Goal: Task Accomplishment & Management: Use online tool/utility

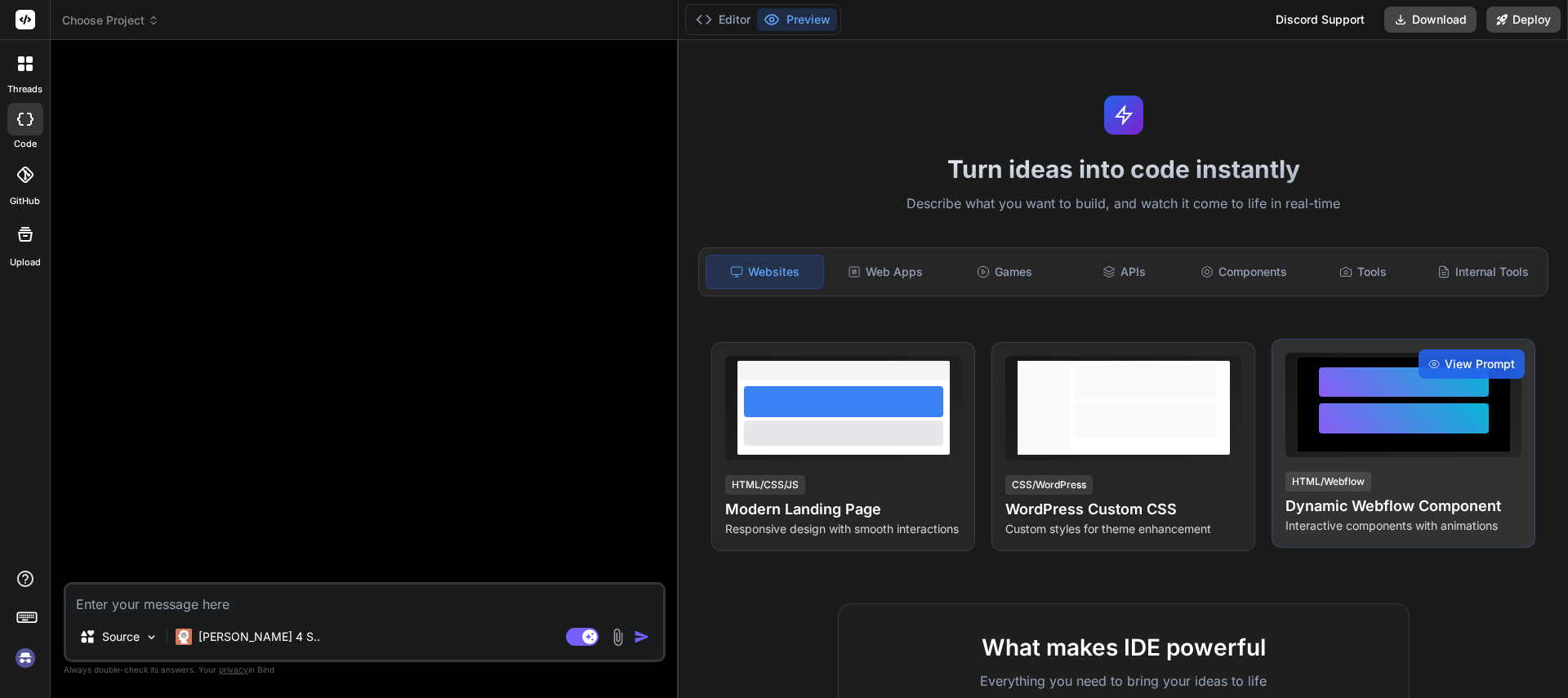
click at [1475, 450] on div at bounding box center [1404, 404] width 212 height 93
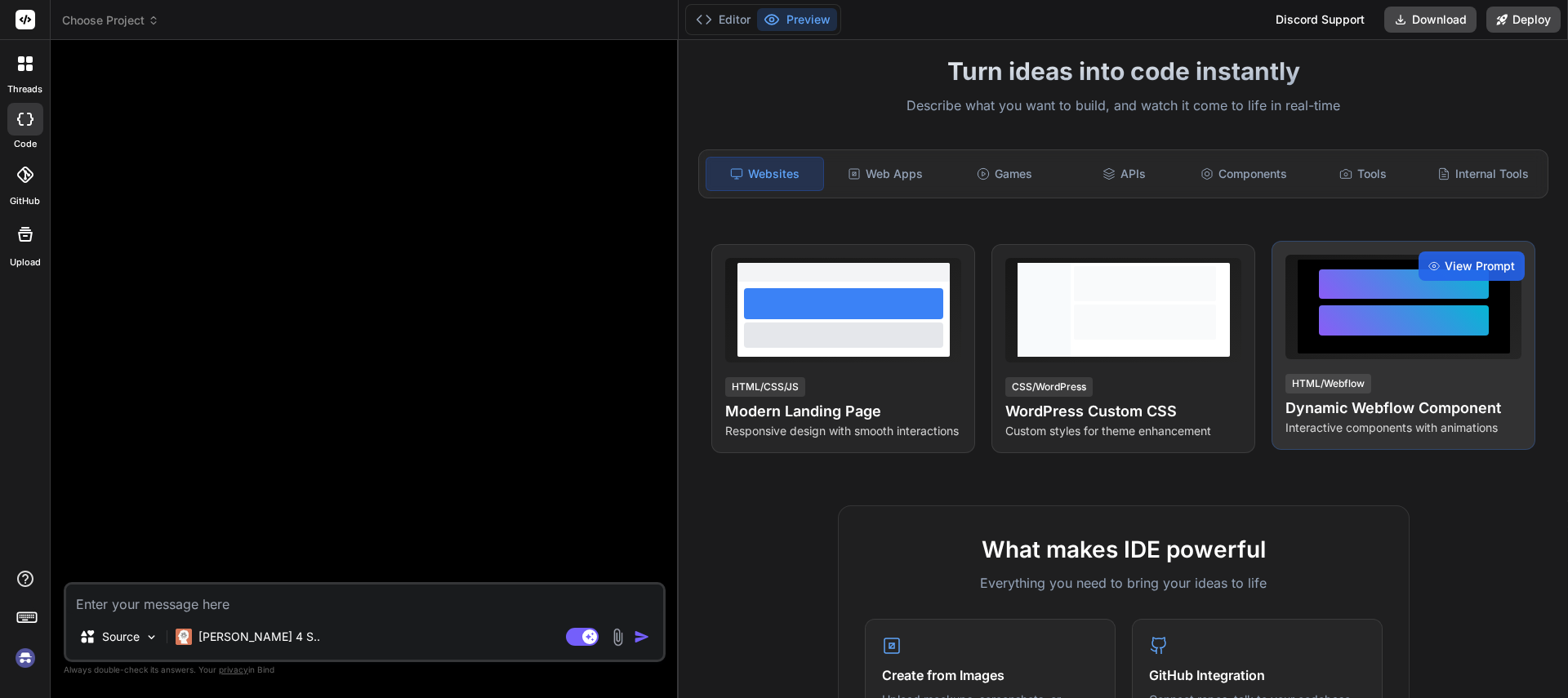
click at [1447, 392] on div "HTML/Webflow Dynamic Webflow Component Interactive components with animations" at bounding box center [1403, 404] width 236 height 64
click at [1466, 267] on span "View Prompt" at bounding box center [1479, 266] width 70 height 16
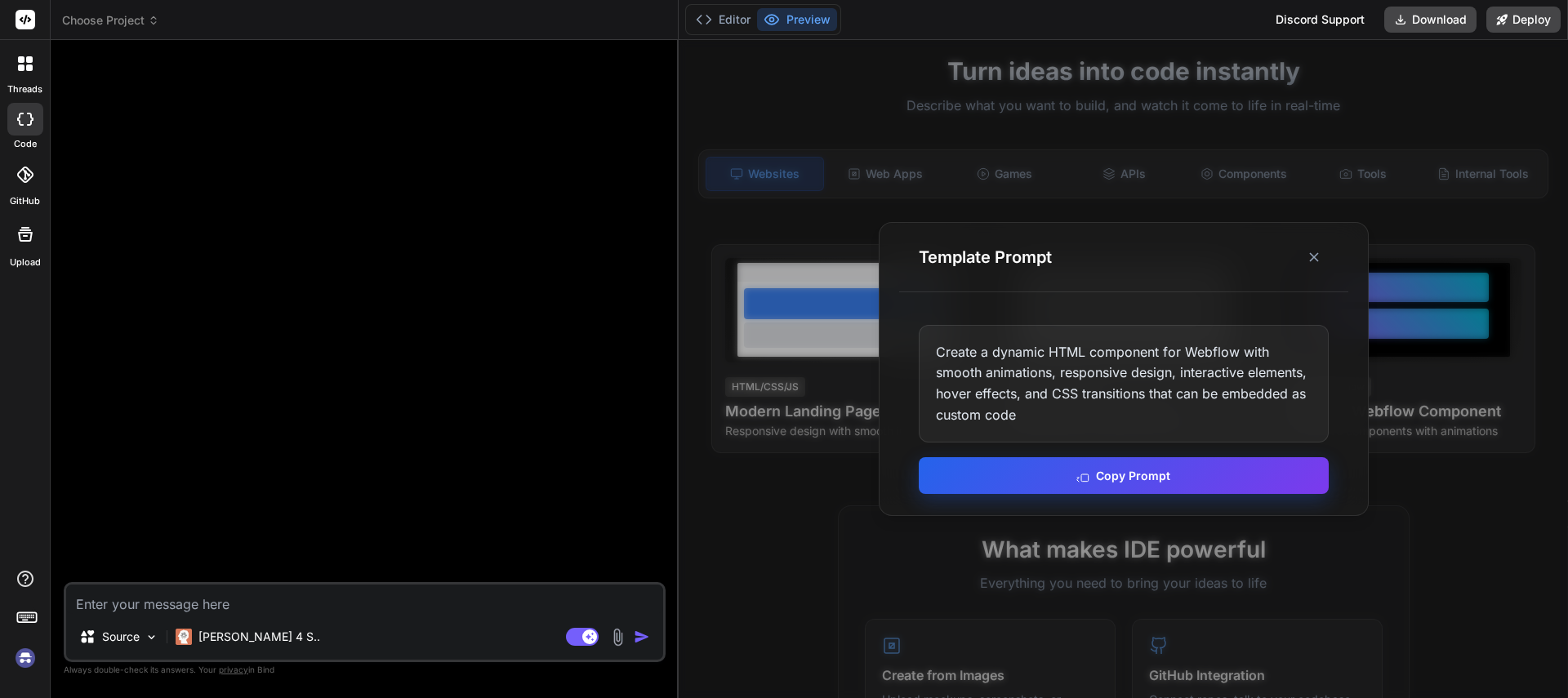
click at [1221, 476] on button "Copy Prompt" at bounding box center [1123, 476] width 410 height 36
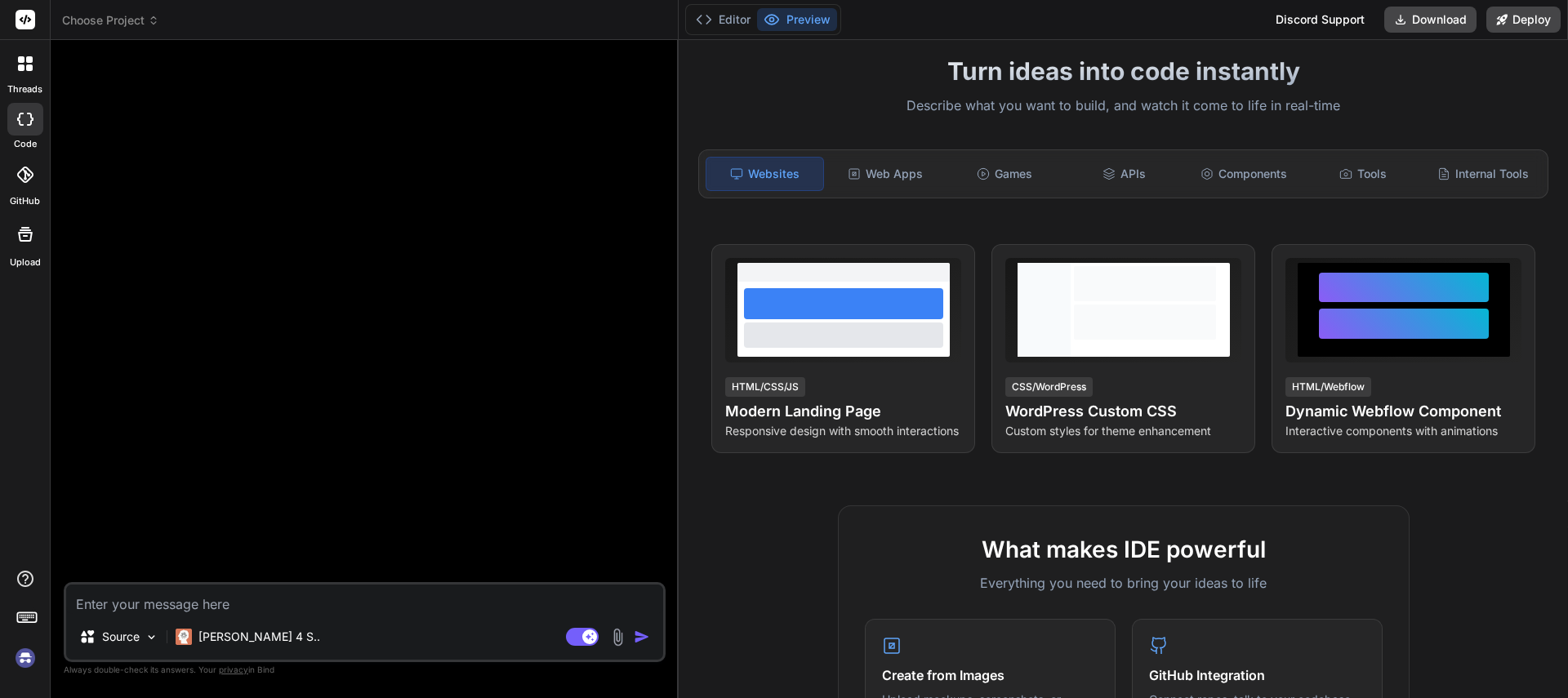
click at [404, 305] on div at bounding box center [367, 317] width 599 height 529
click at [322, 607] on textarea at bounding box center [365, 599] width 597 height 29
paste textarea "Create a dynamic HTML component for Webflow with smooth animations, responsive …"
type textarea "Create a dynamic HTML component for Webflow with smooth animations, responsive …"
type textarea "x"
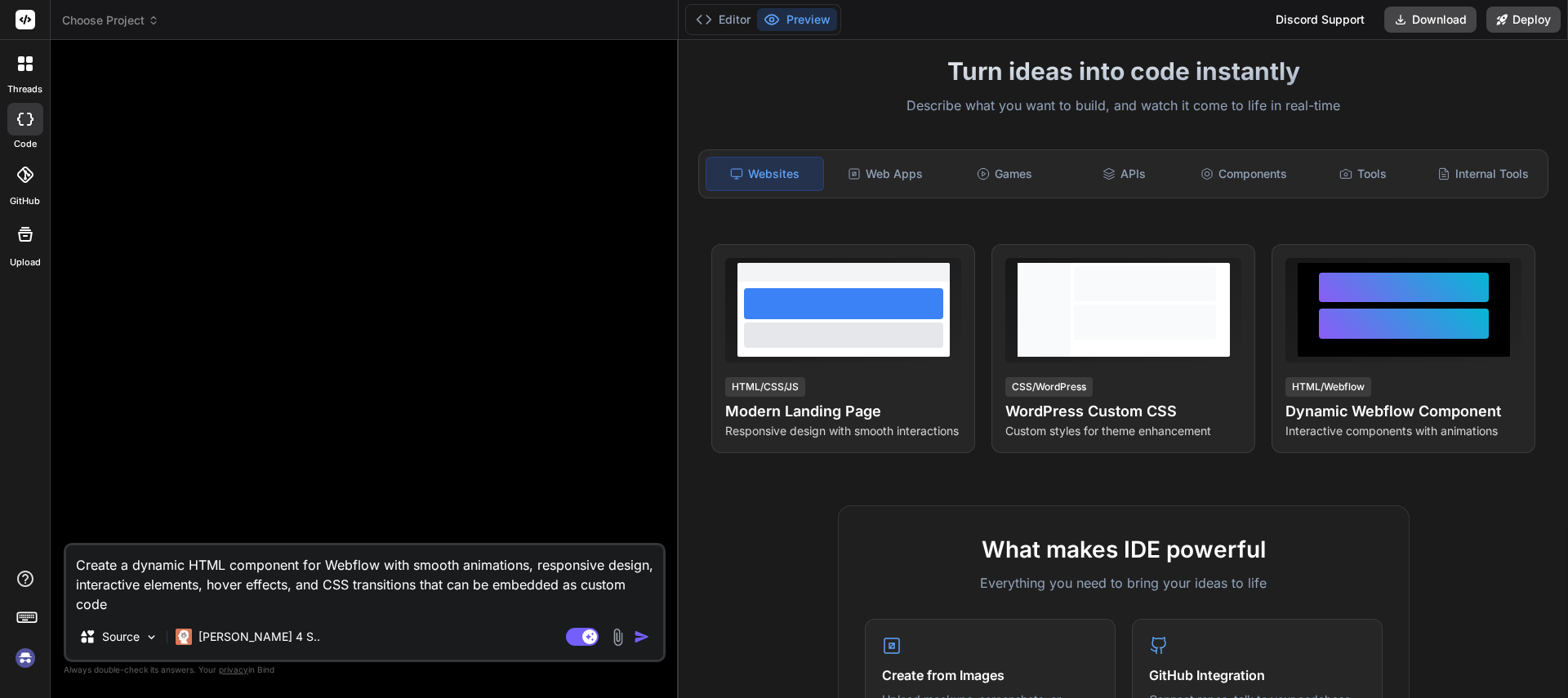
type textarea "Create a dynamic HTML component for Webflow with smooth animations, responsive …"
click at [646, 636] on img "button" at bounding box center [642, 637] width 16 height 16
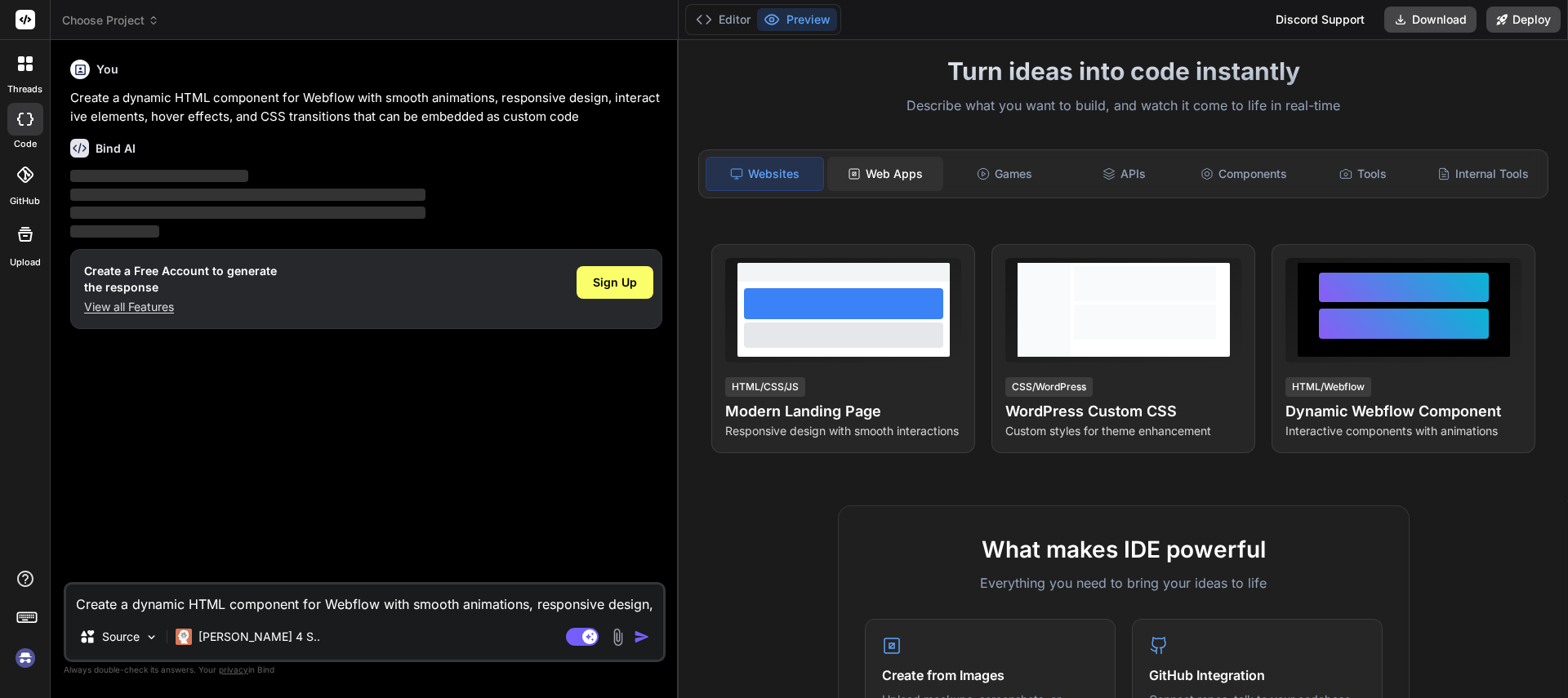
click at [901, 175] on div "Web Apps" at bounding box center [886, 174] width 116 height 34
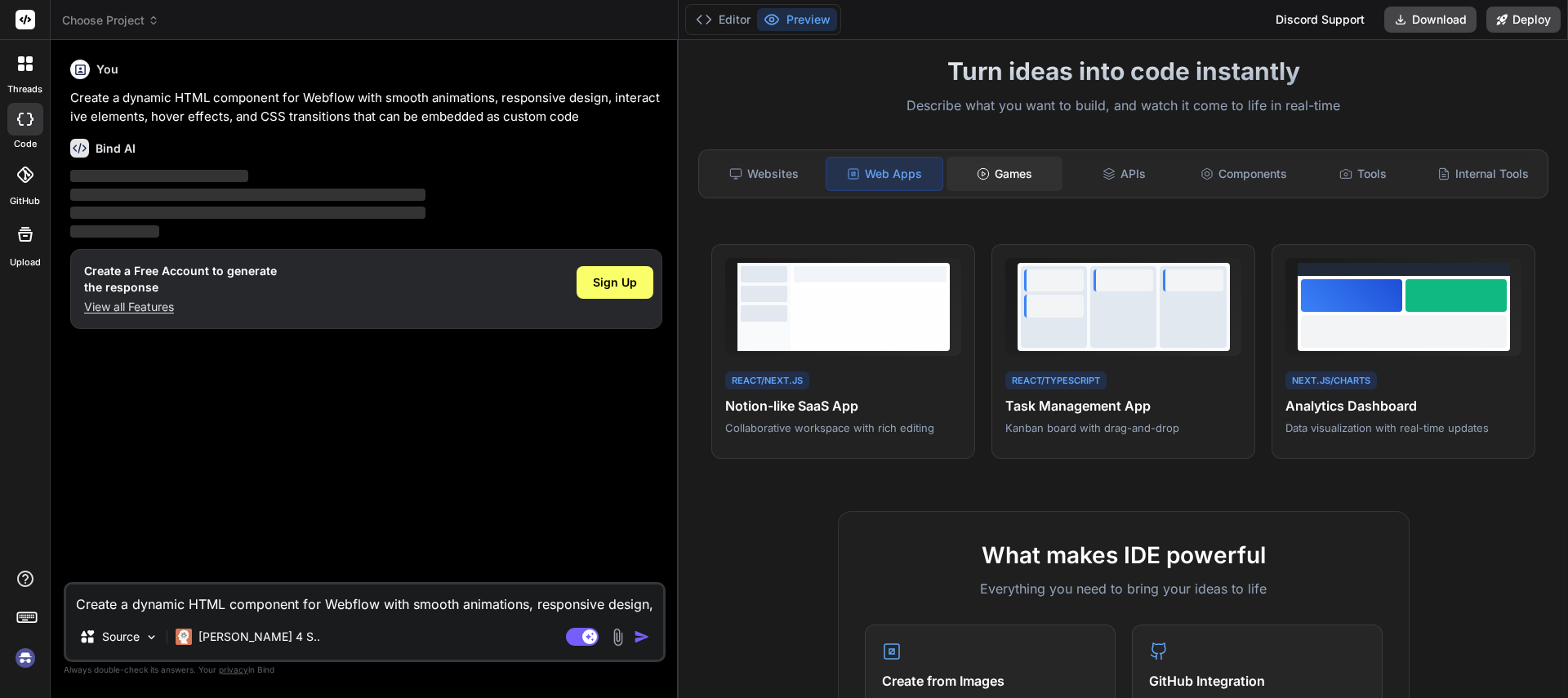
click at [1004, 178] on div "Games" at bounding box center [1004, 174] width 116 height 34
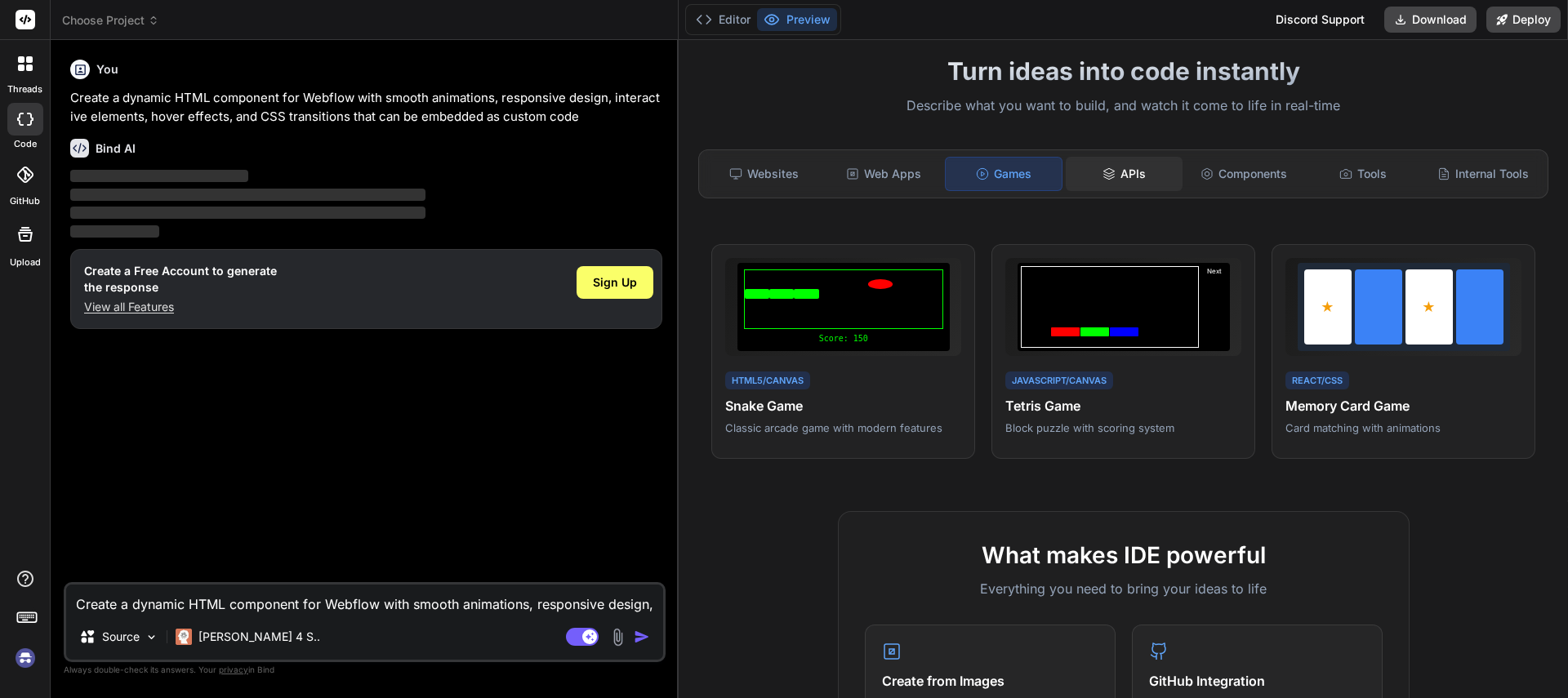
click at [1122, 167] on div "APIs" at bounding box center [1123, 174] width 116 height 34
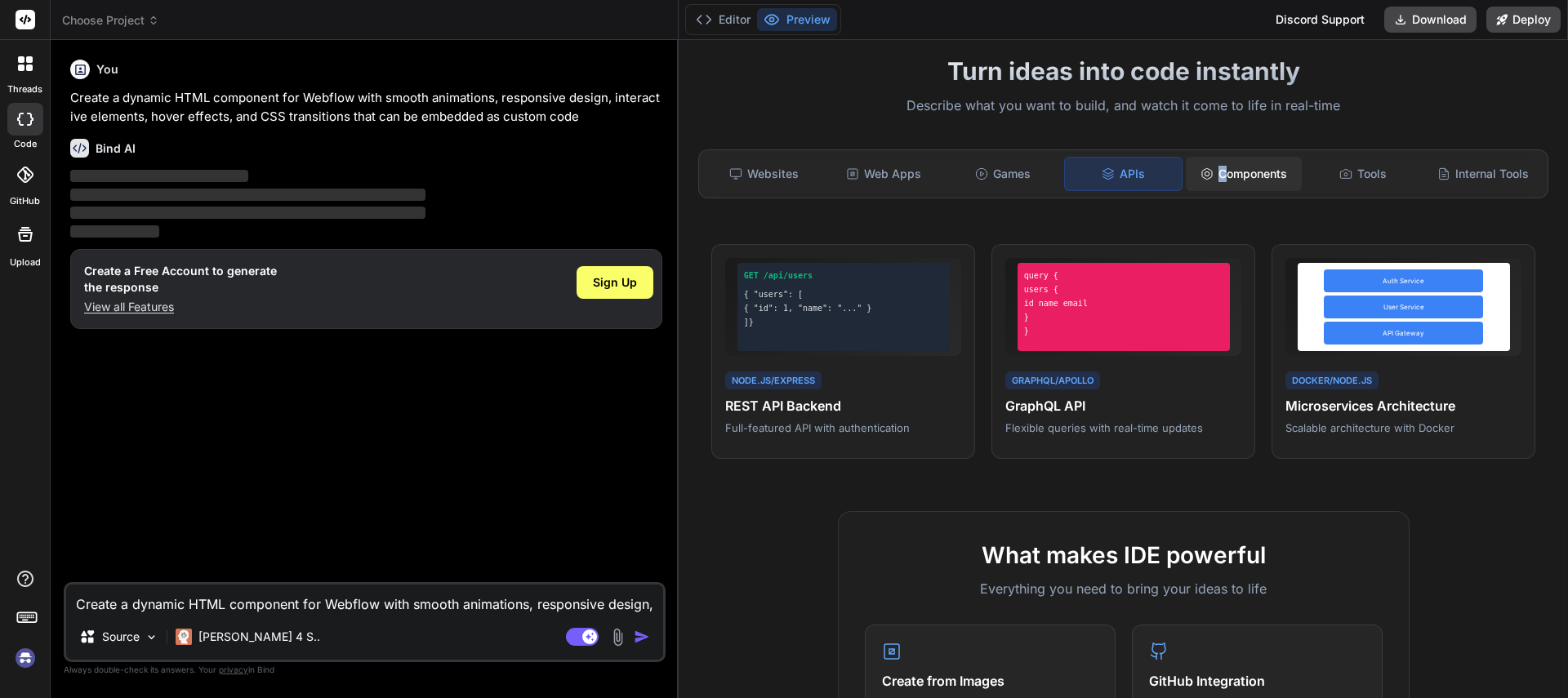
click at [1214, 175] on div "Components" at bounding box center [1244, 174] width 116 height 34
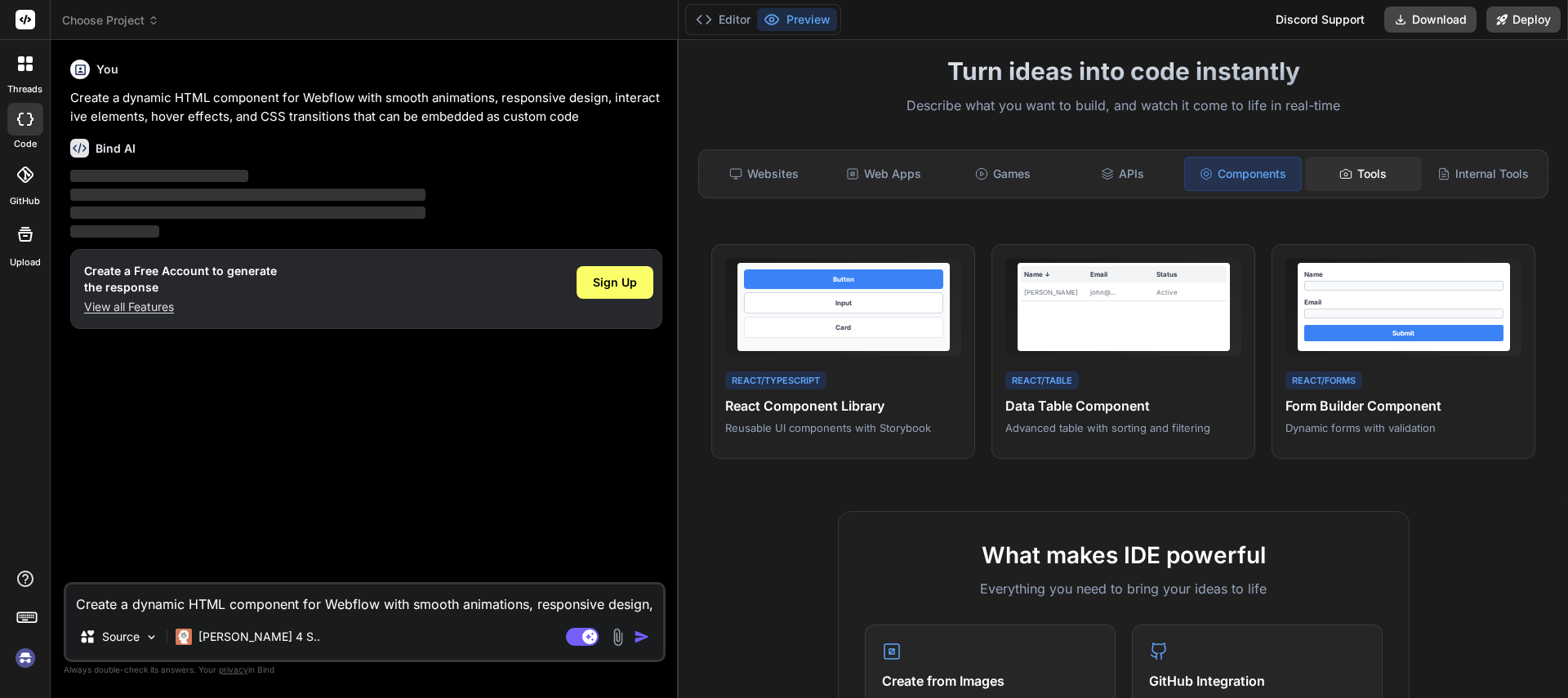
click at [1339, 173] on icon at bounding box center [1346, 173] width 13 height 13
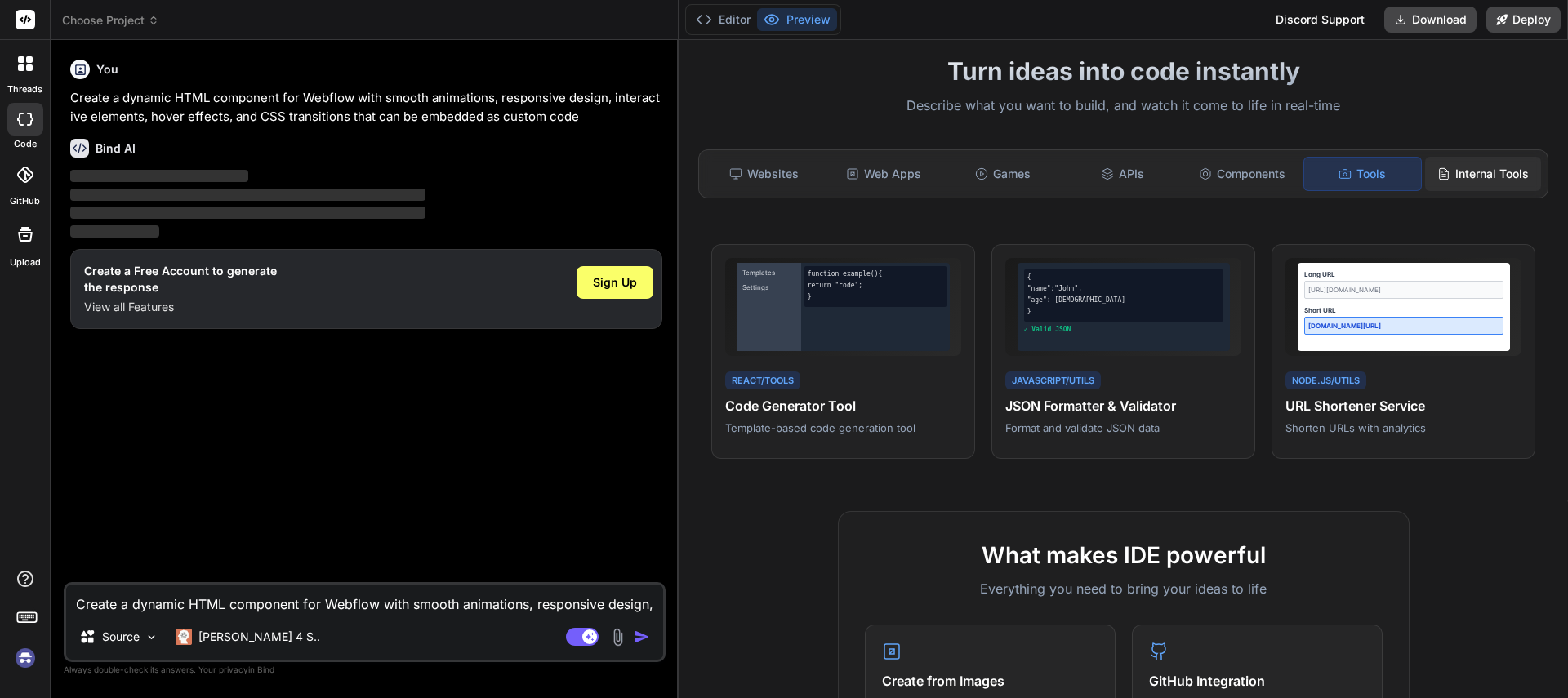
click at [1456, 175] on div "Internal Tools" at bounding box center [1483, 174] width 116 height 34
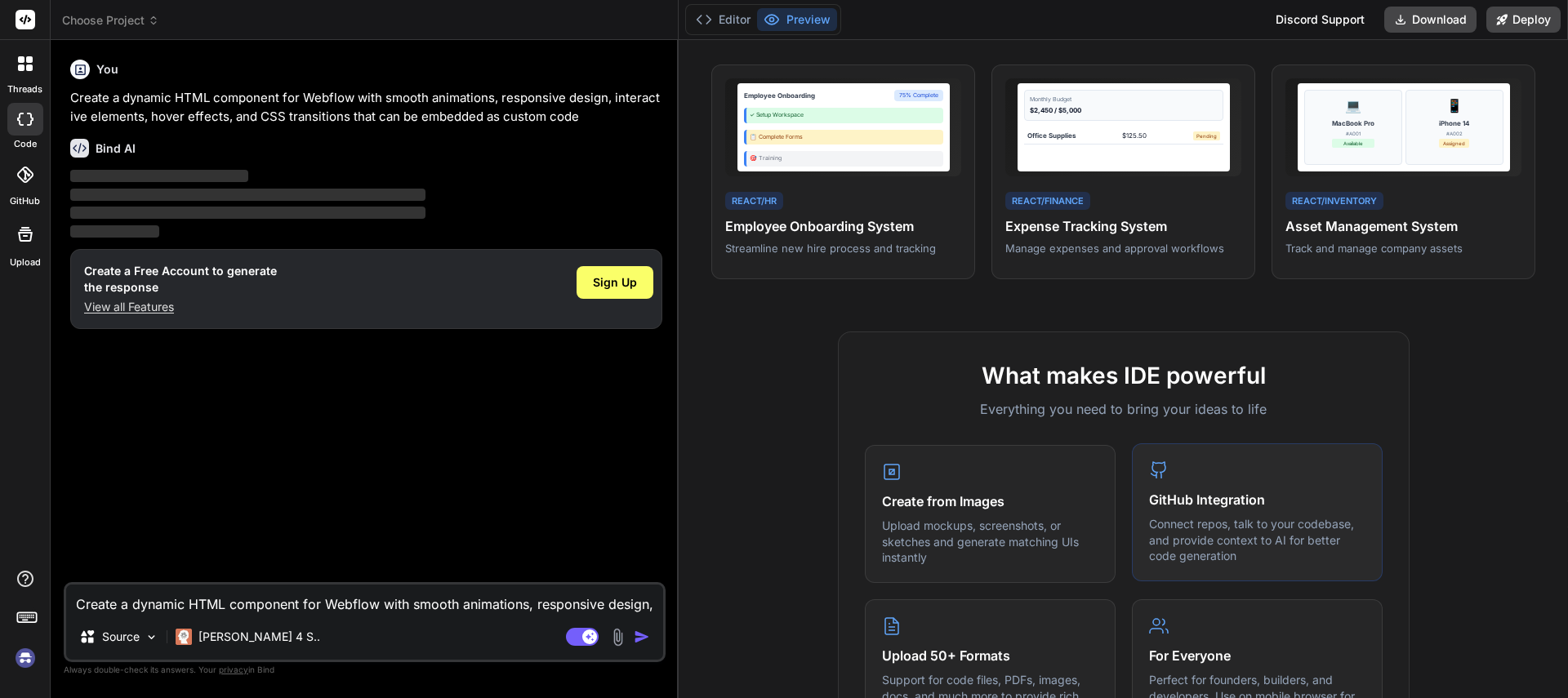
scroll to position [0, 0]
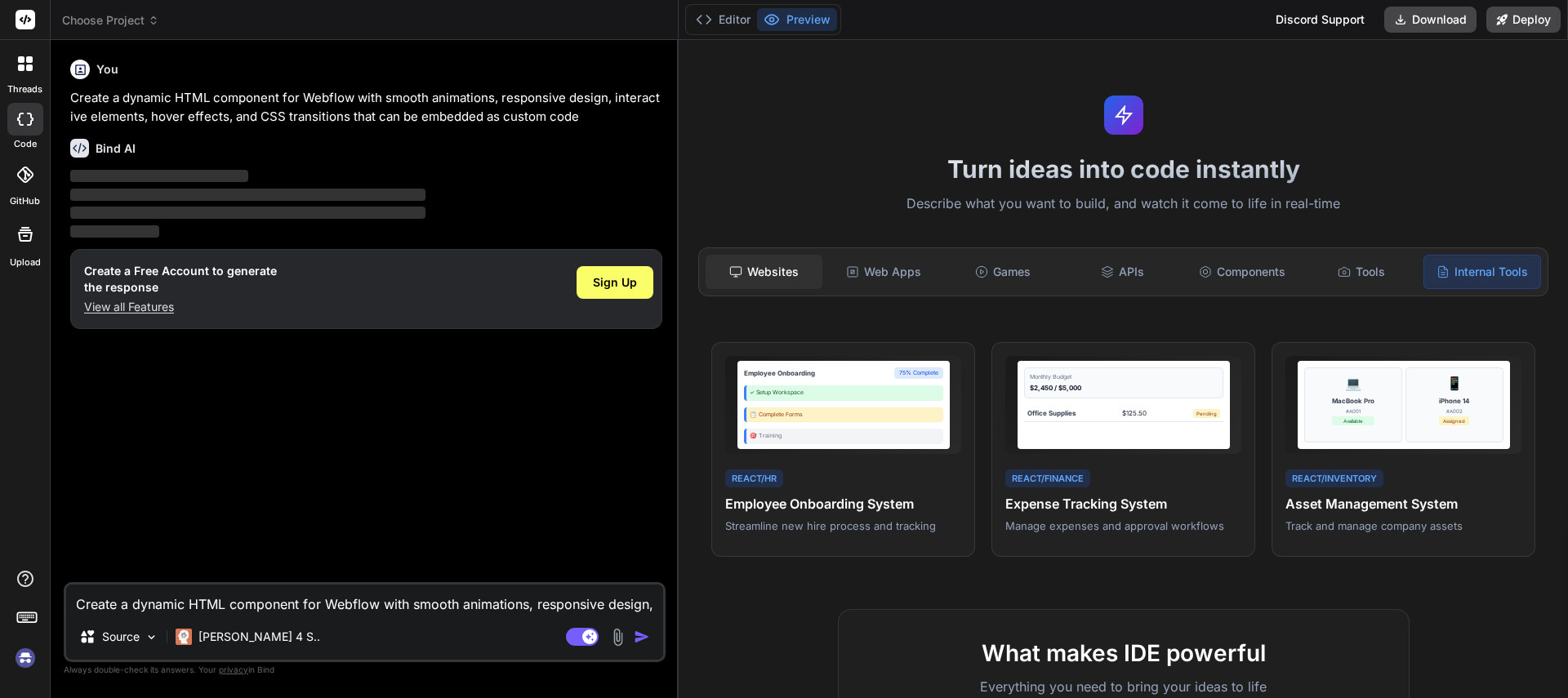
click at [771, 271] on div "Websites" at bounding box center [764, 272] width 116 height 34
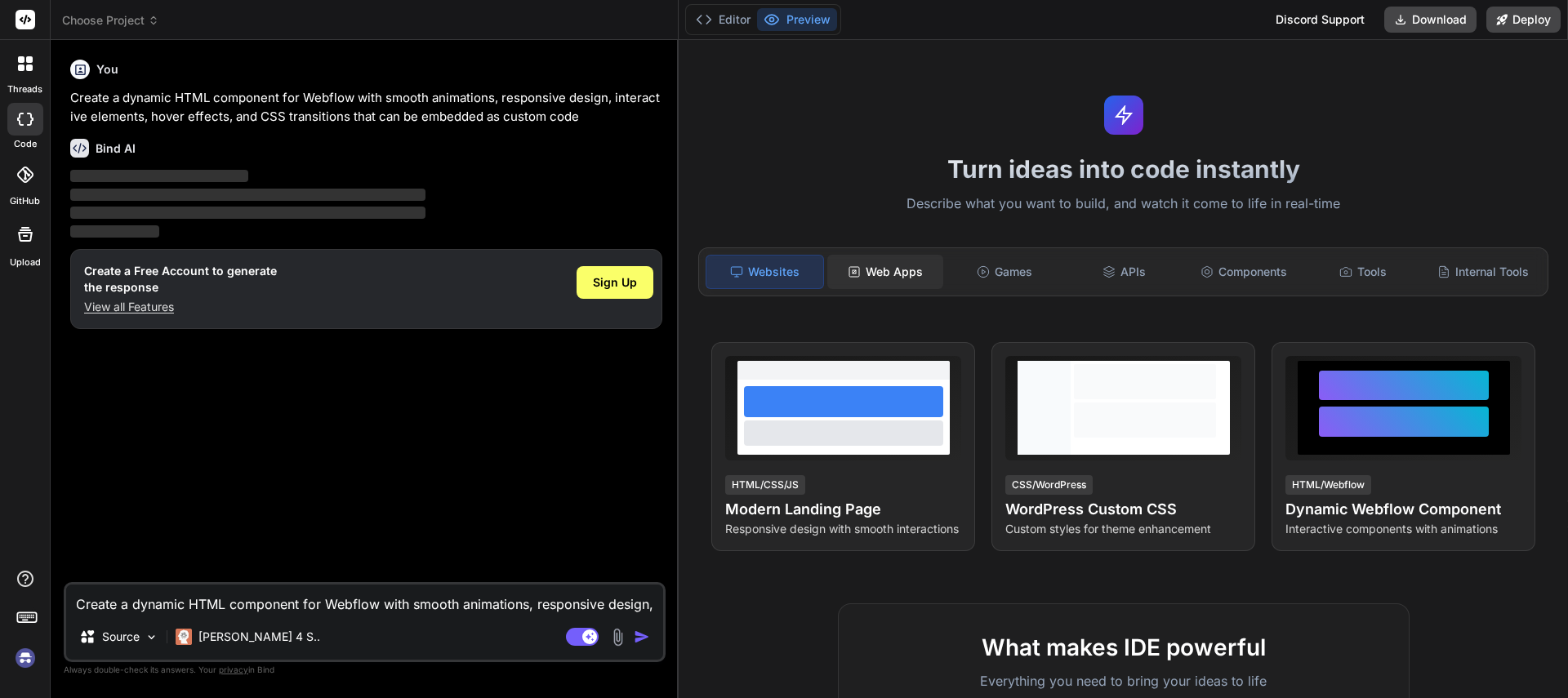
click at [894, 266] on div "Web Apps" at bounding box center [886, 272] width 116 height 34
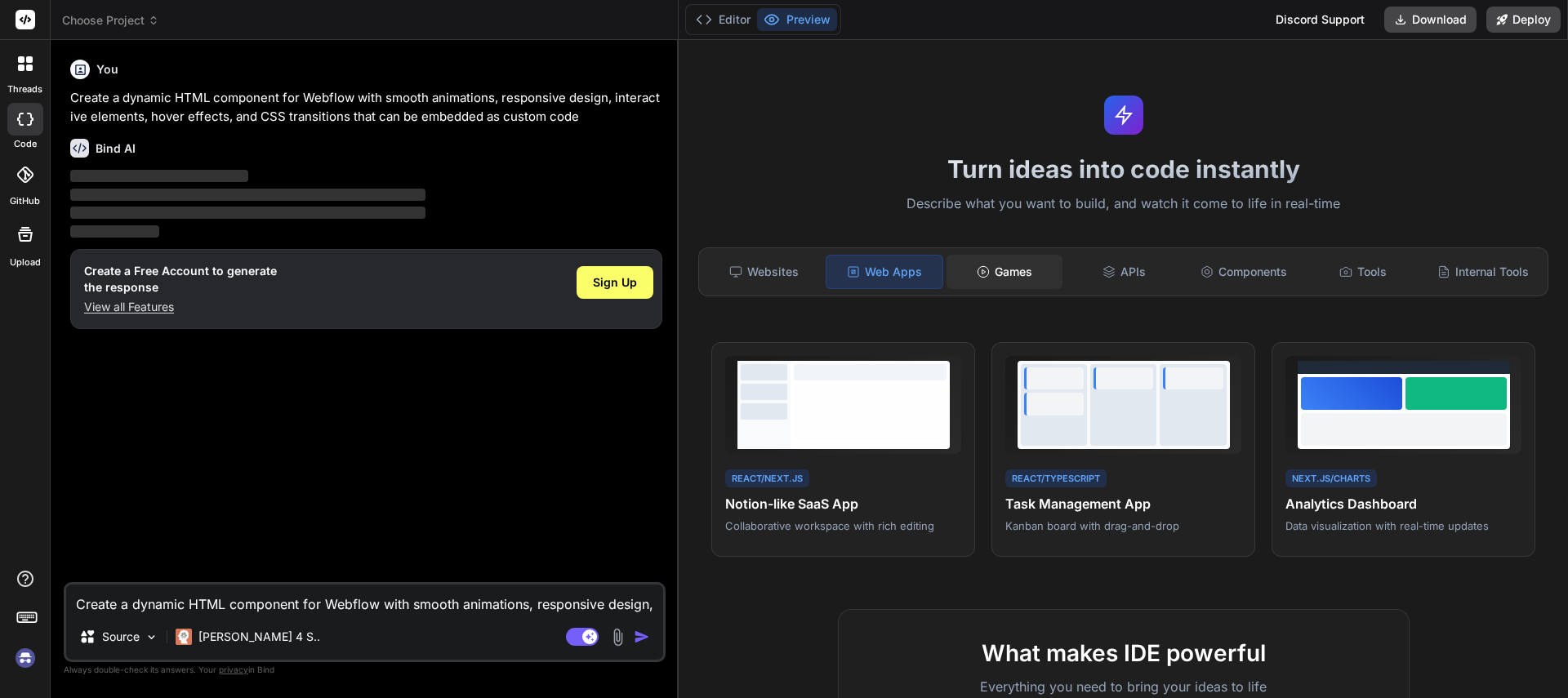
click at [1000, 277] on div "Games" at bounding box center [1004, 272] width 116 height 34
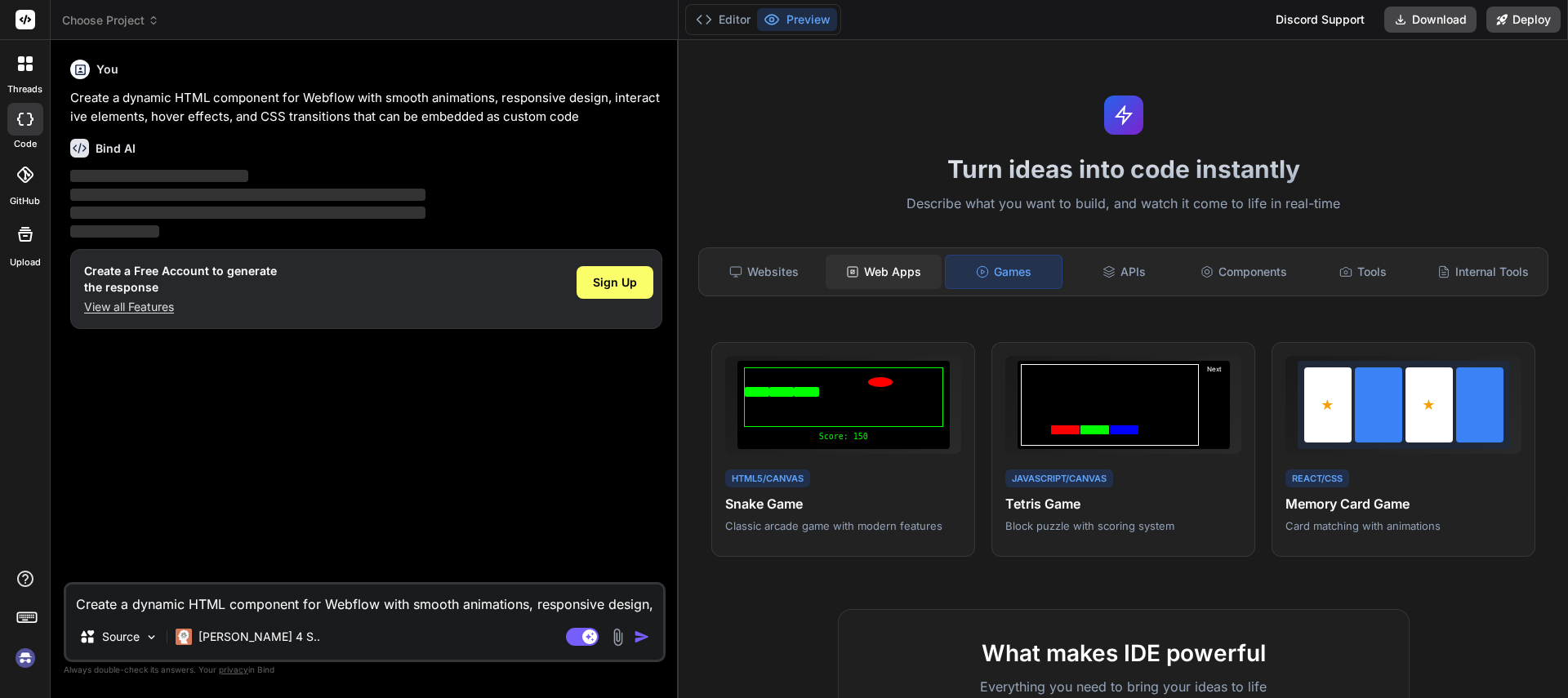
click at [913, 276] on div "Web Apps" at bounding box center [884, 272] width 116 height 34
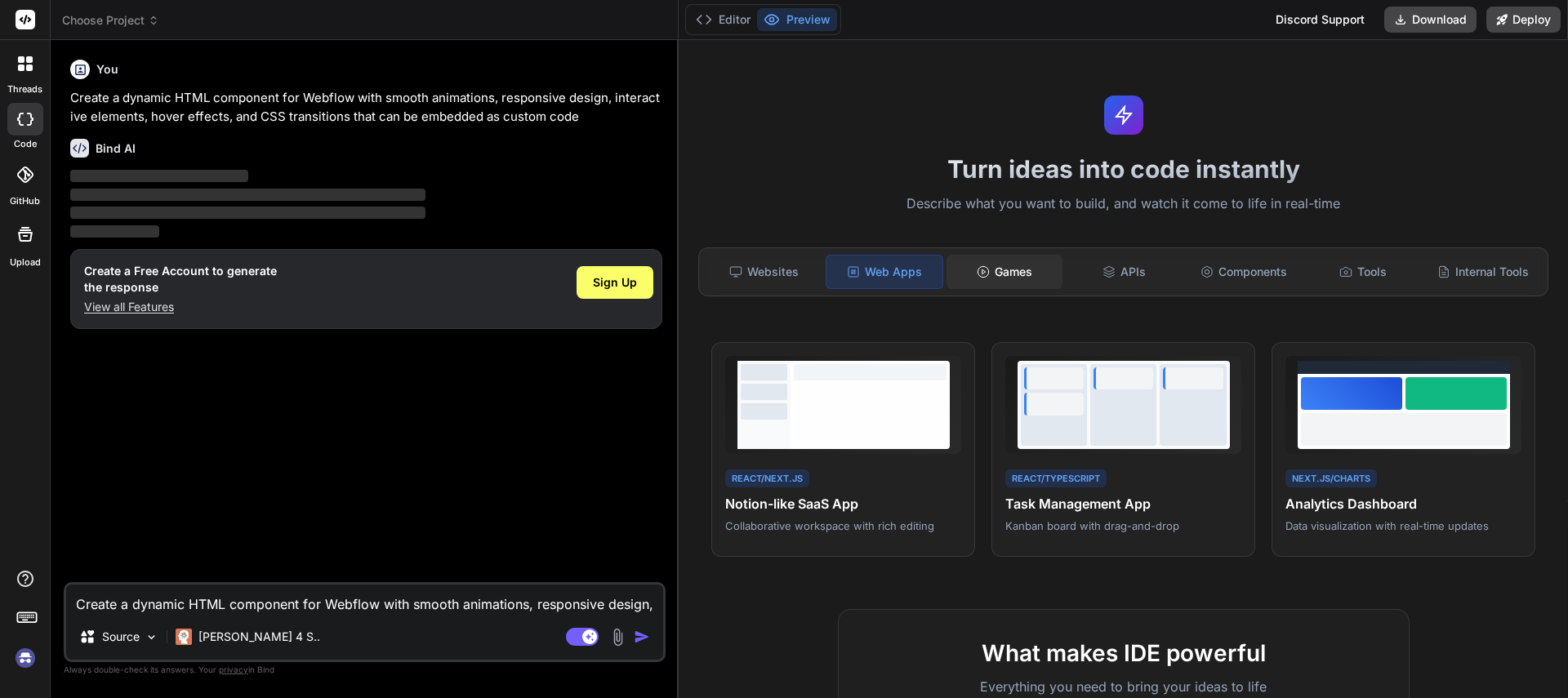
click at [1011, 286] on div "Games" at bounding box center [1004, 272] width 116 height 34
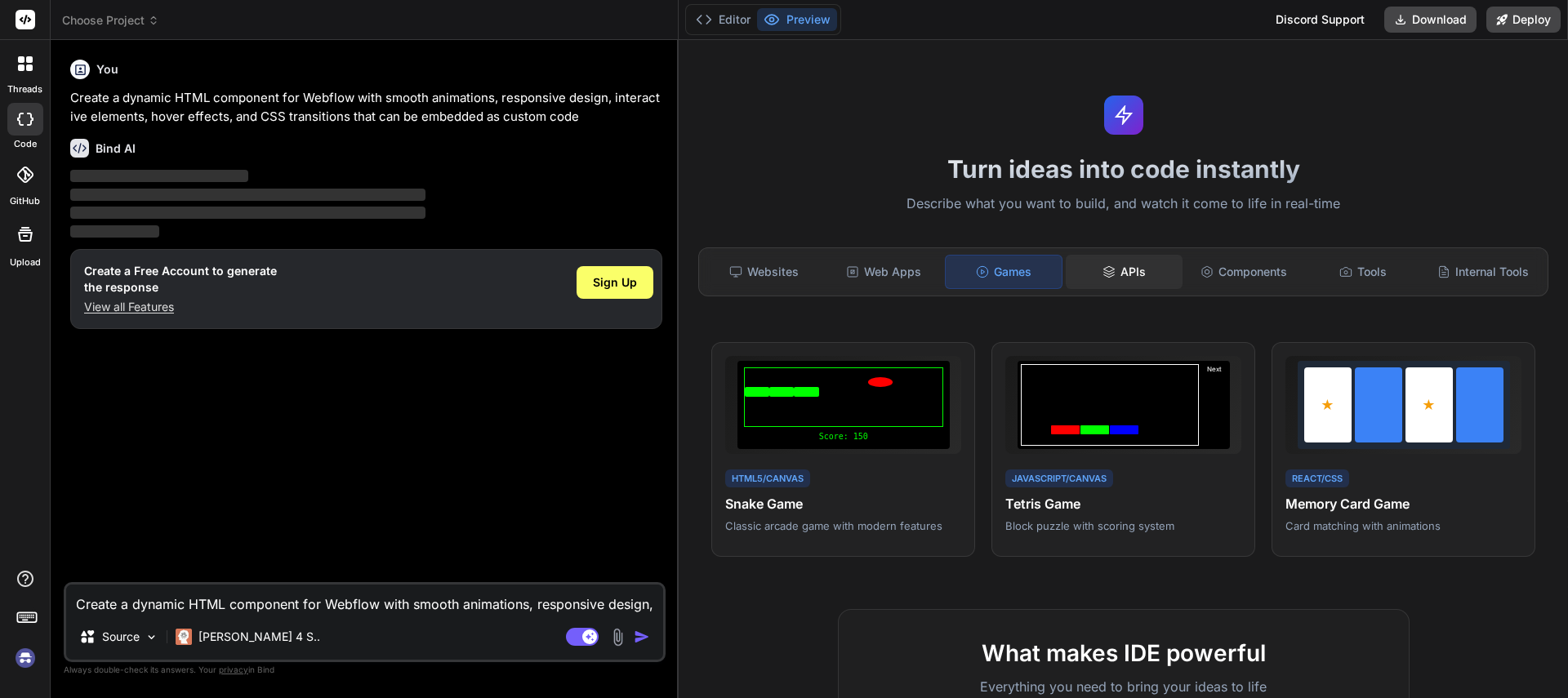
click at [1122, 280] on div "APIs" at bounding box center [1123, 272] width 116 height 34
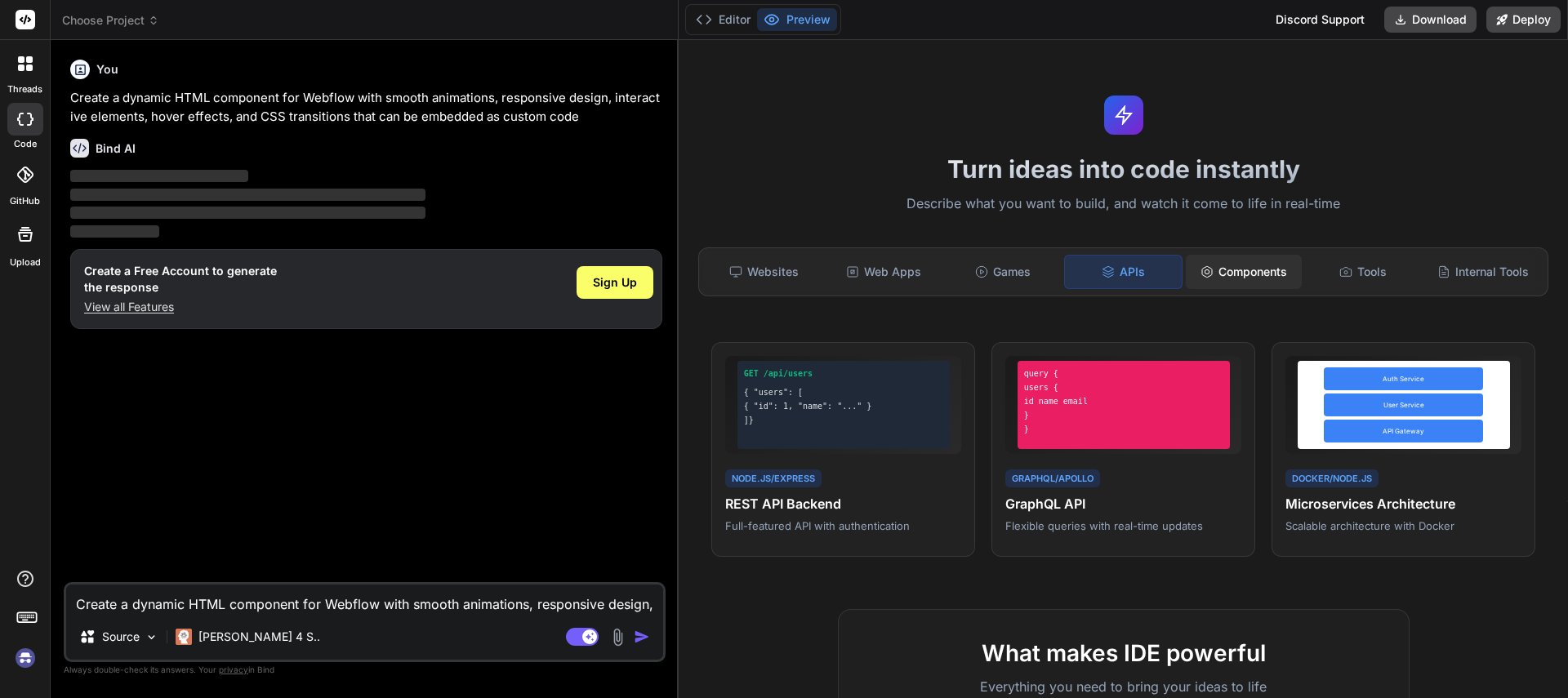
click at [1221, 276] on div "Components" at bounding box center [1244, 272] width 116 height 34
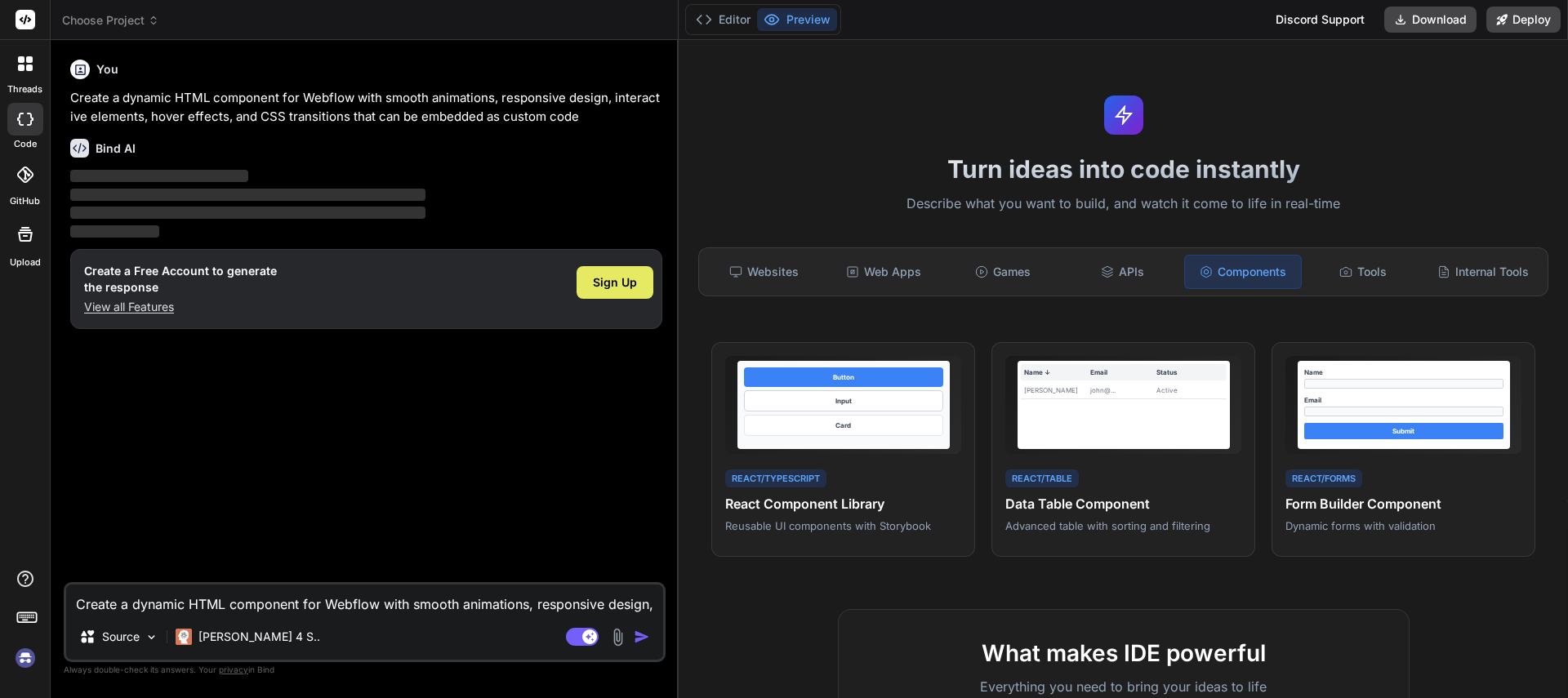
click at [622, 277] on span "Sign Up" at bounding box center [614, 282] width 44 height 16
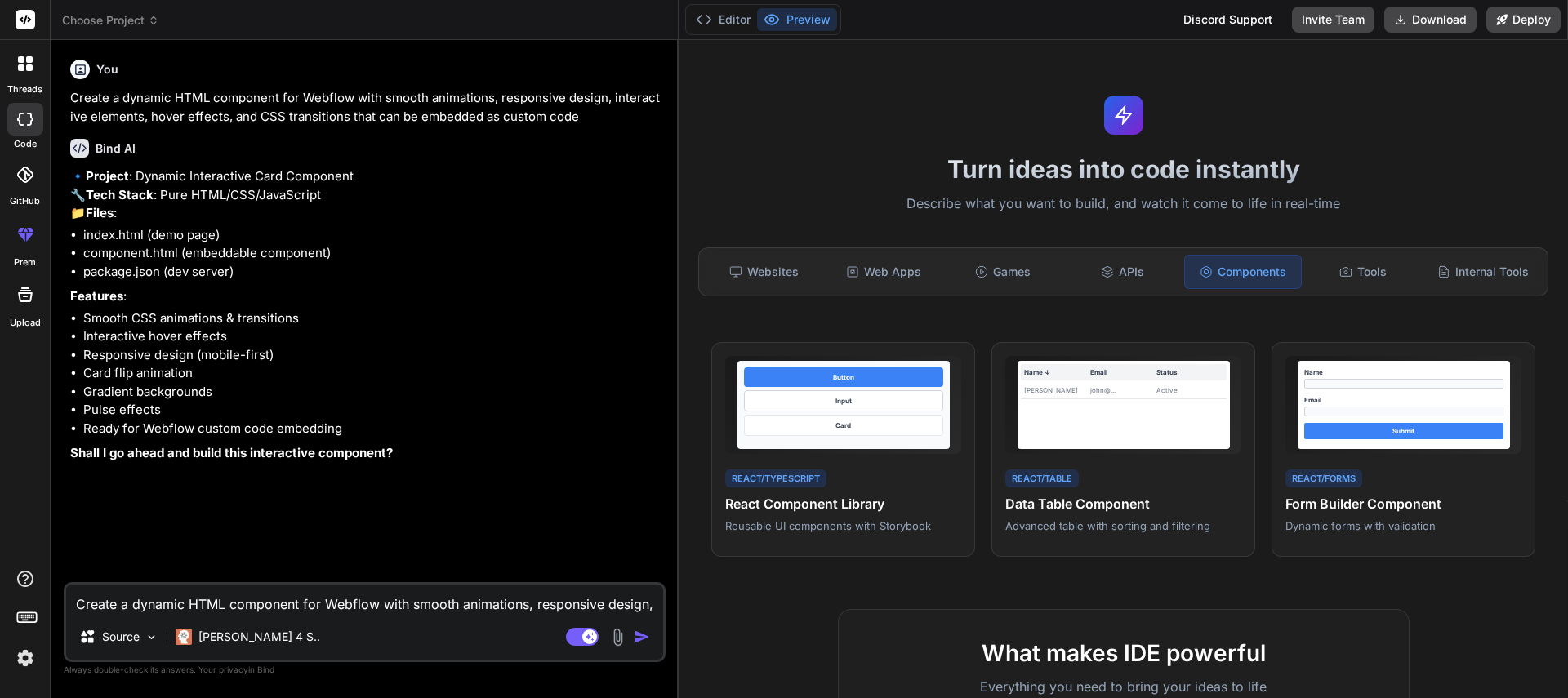
type textarea "x"
drag, startPoint x: 98, startPoint y: 271, endPoint x: 225, endPoint y: 269, distance: 127.0
click at [224, 245] on li "index.html (demo page)" at bounding box center [373, 235] width 579 height 19
click at [242, 245] on li "index.html (demo page)" at bounding box center [373, 235] width 579 height 19
drag, startPoint x: 85, startPoint y: 289, endPoint x: 219, endPoint y: 285, distance: 134.1
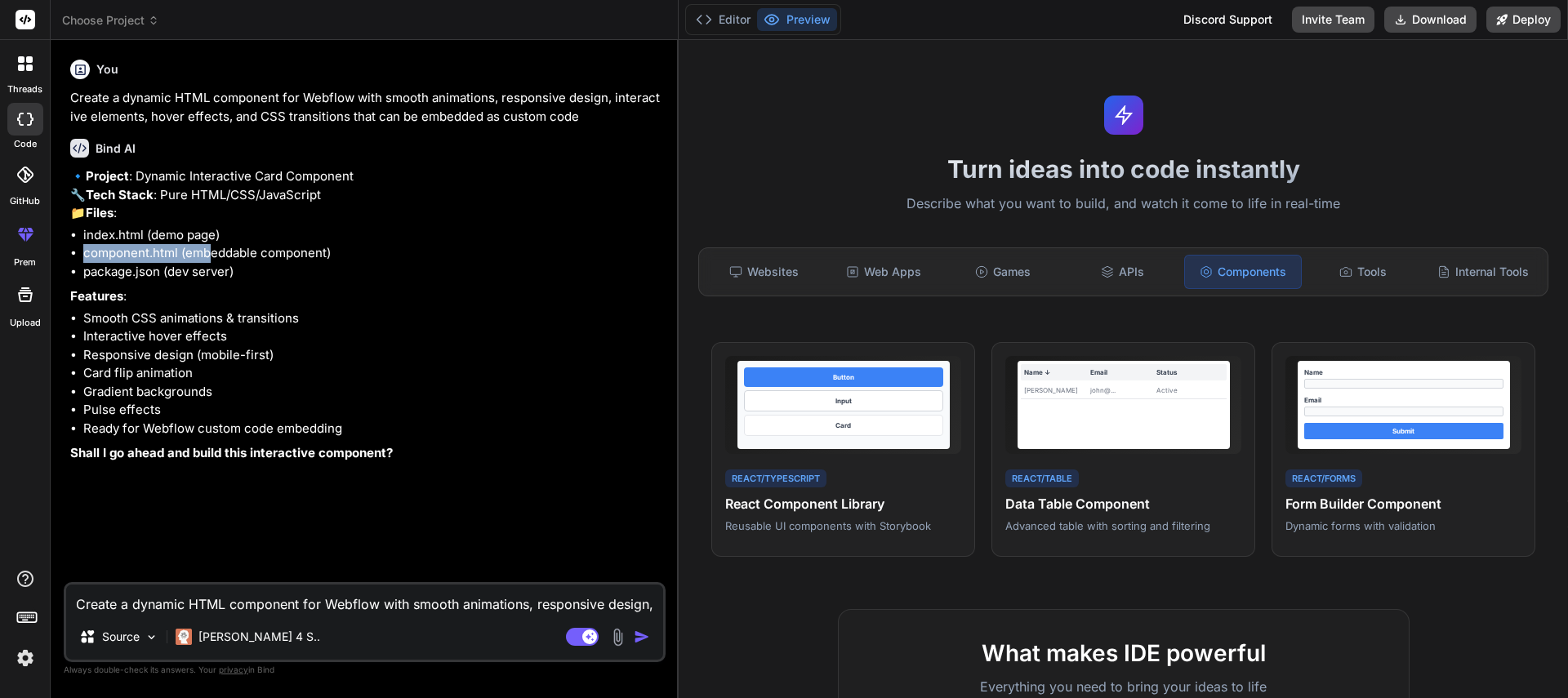
click at [218, 263] on li "component.html (embeddable component)" at bounding box center [373, 253] width 579 height 19
click at [219, 263] on li "component.html (embeddable component)" at bounding box center [373, 253] width 579 height 19
click at [183, 281] on li "package.json (dev server)" at bounding box center [373, 272] width 579 height 19
click at [339, 438] on li "Ready for Webflow custom code embedding" at bounding box center [373, 429] width 579 height 19
click at [169, 245] on li "index.html (demo page)" at bounding box center [373, 235] width 579 height 19
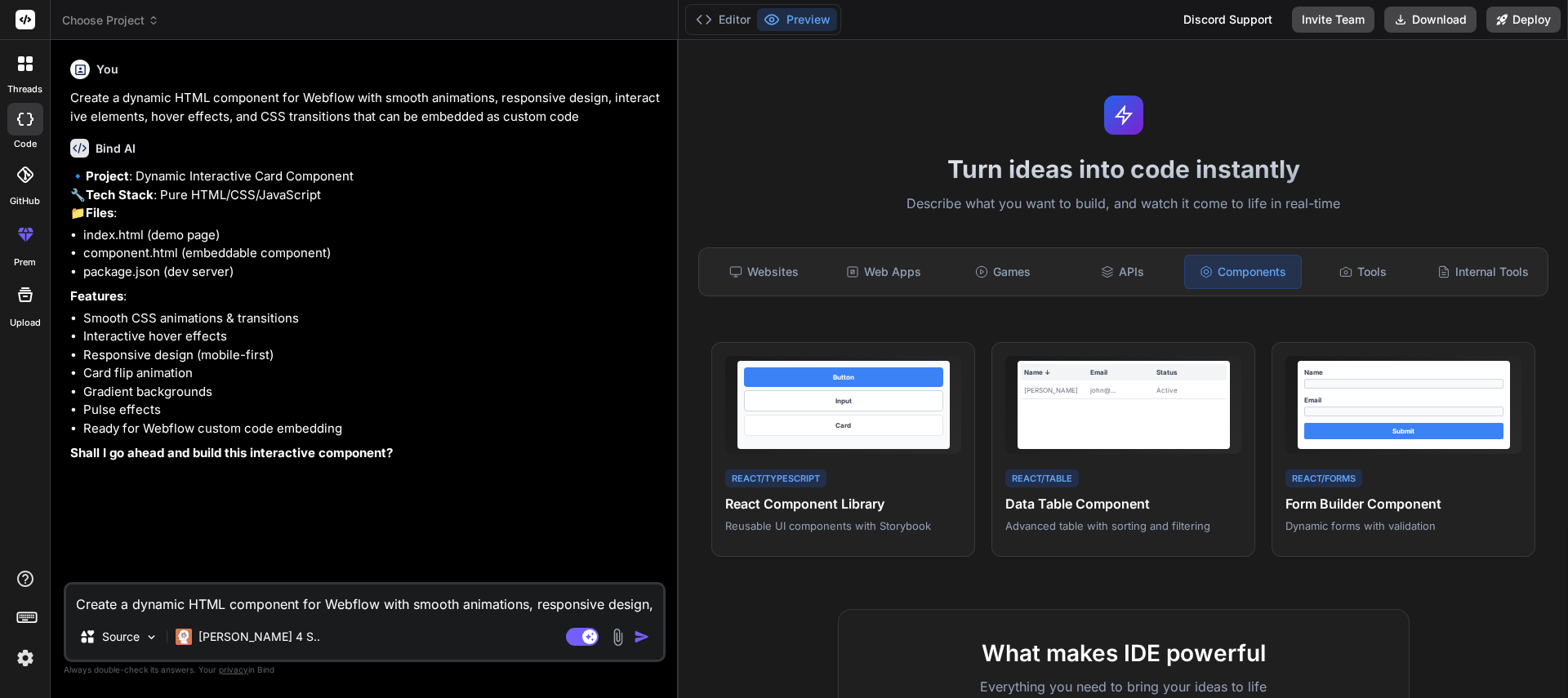
click at [170, 319] on div "🔹 Project : Dynamic Interactive Card Component 🔧 Tech Stack : Pure HTML/CSS/Jav…" at bounding box center [366, 315] width 592 height 296
click at [159, 347] on li "Interactive hover effects" at bounding box center [373, 337] width 579 height 19
click at [265, 574] on div "You Create a dynamic HTML component for Webflow with smooth animations, respons…" at bounding box center [367, 317] width 599 height 529
click at [232, 600] on textarea "Create a dynamic HTML component for Webflow with smooth animations, responsive …" at bounding box center [365, 599] width 597 height 29
type textarea "y"
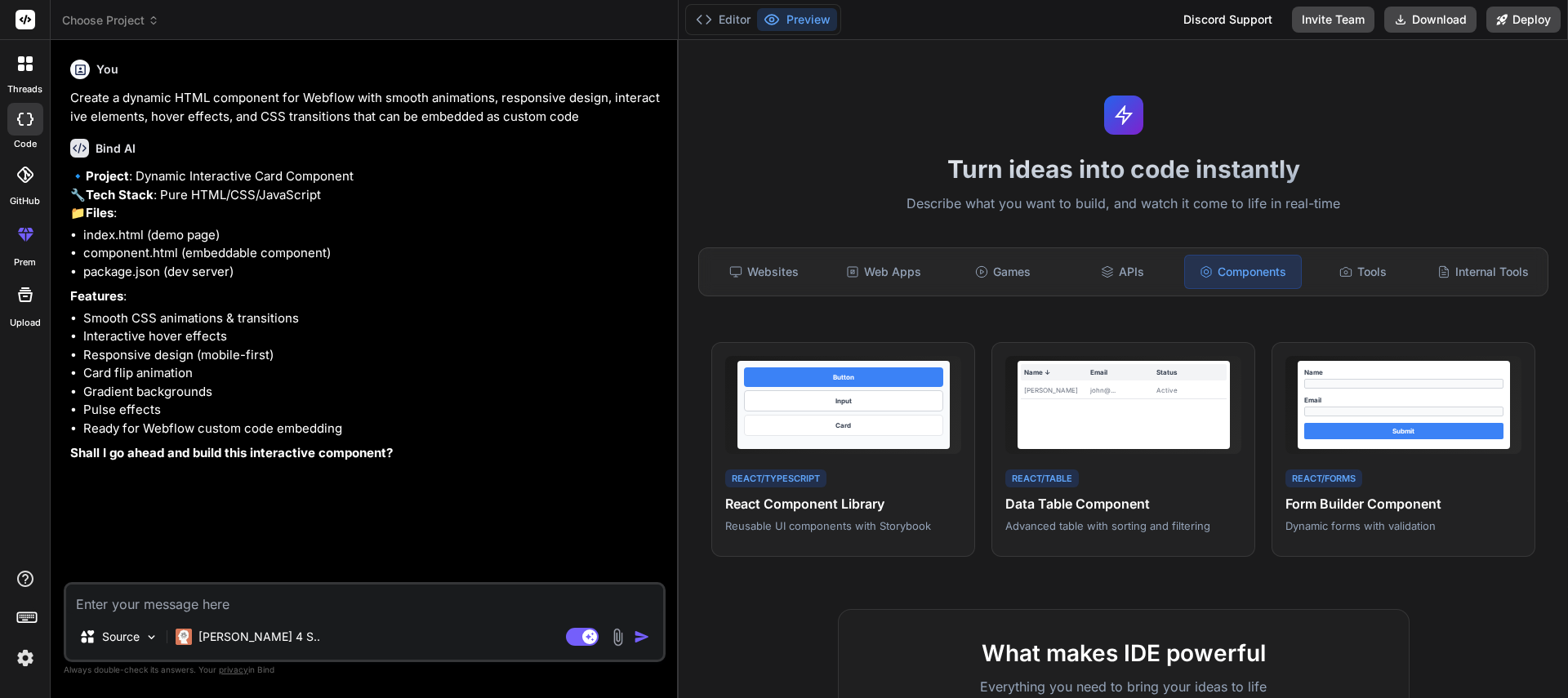
type textarea "x"
type textarea "ye"
type textarea "x"
type textarea "yes"
type textarea "x"
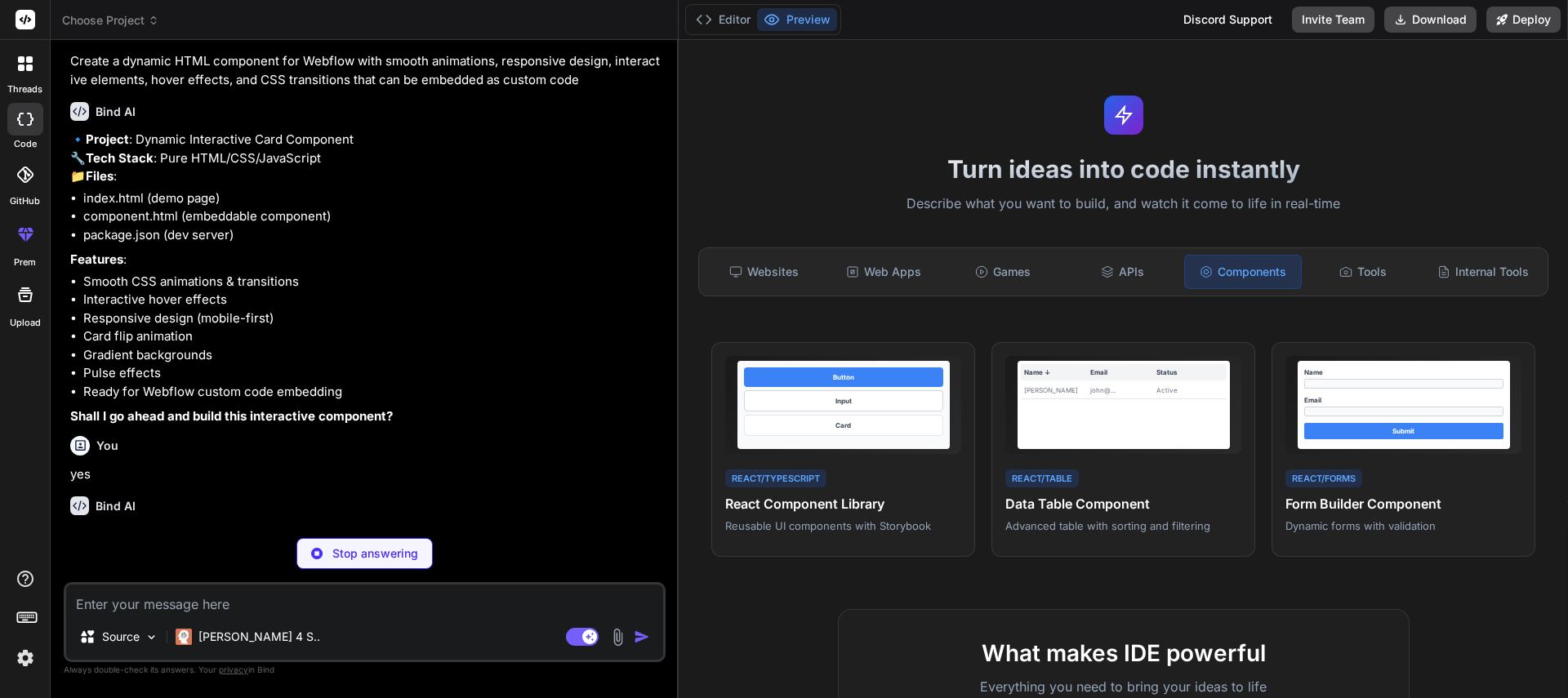
scroll to position [90, 0]
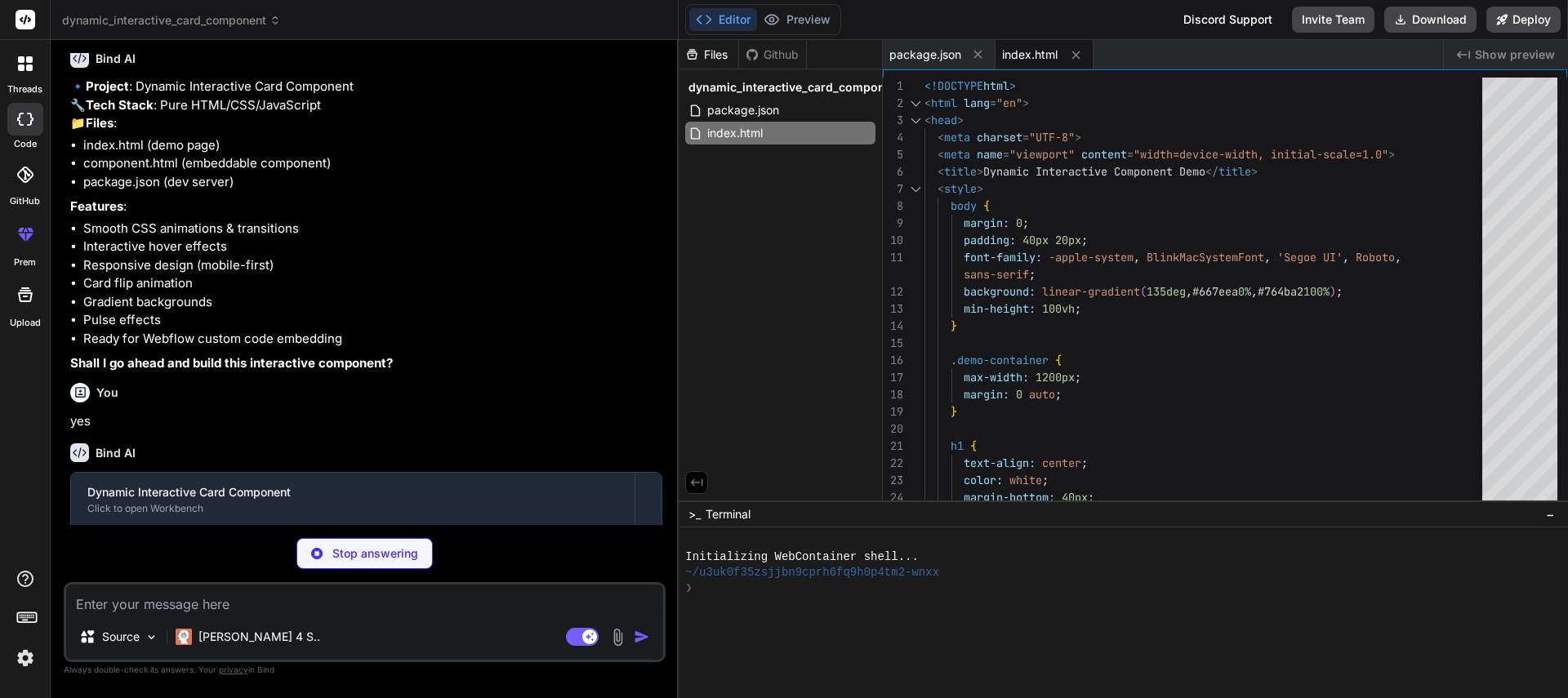
type textarea "x"
type textarea "`; document.head.appendChild(style); } </script>"
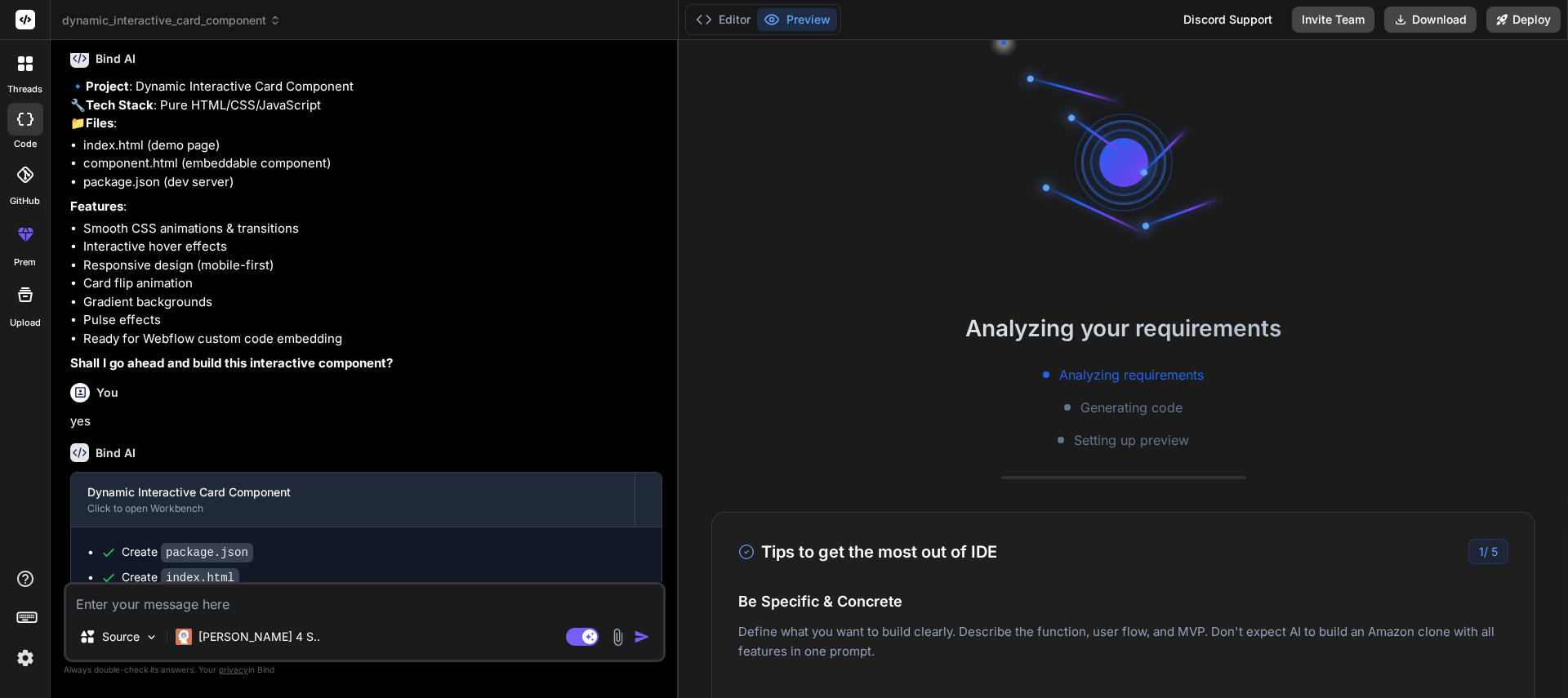
type textarea "x"
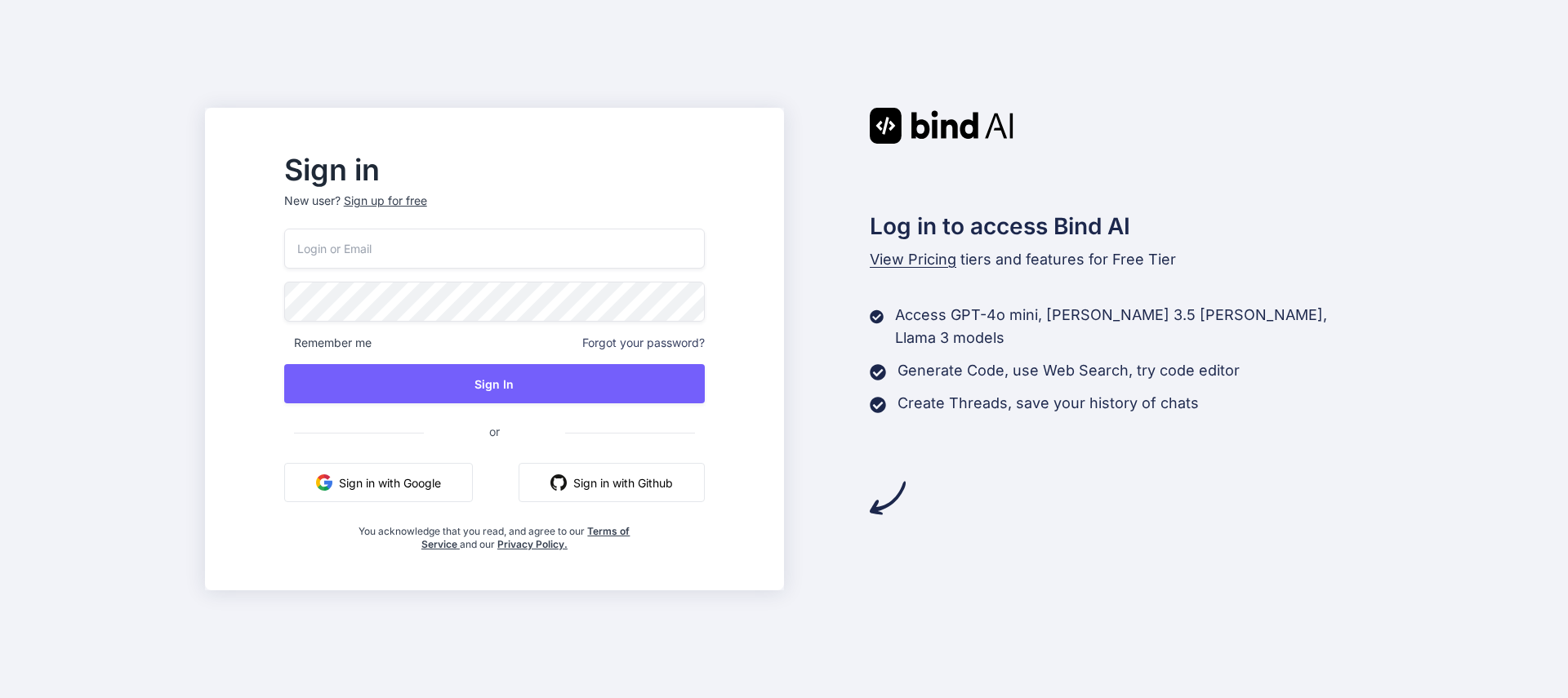
click at [460, 477] on button "Sign in with Google" at bounding box center [378, 482] width 189 height 39
